Goal: Task Accomplishment & Management: Complete application form

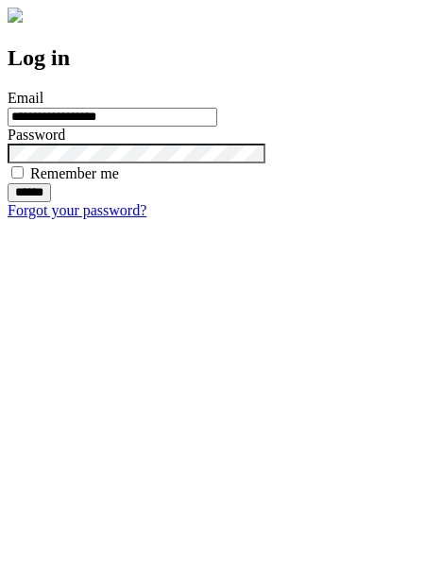
type input "**********"
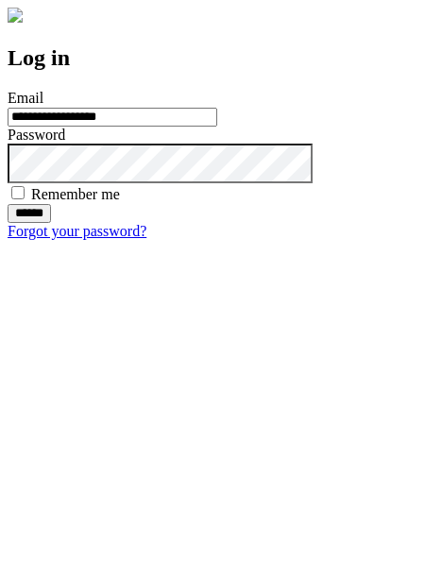
click at [51, 223] on input "******" at bounding box center [29, 213] width 43 height 19
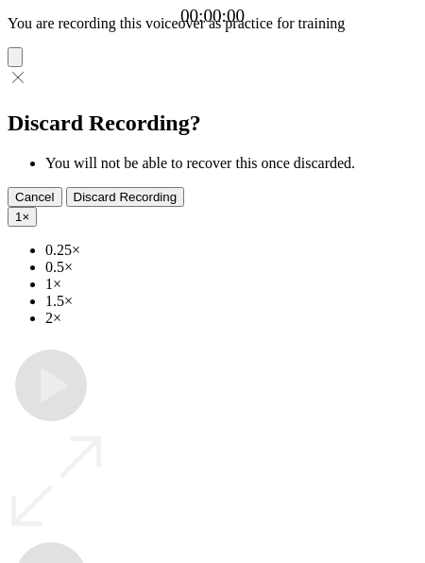
type input "**********"
